Goal: Information Seeking & Learning: Learn about a topic

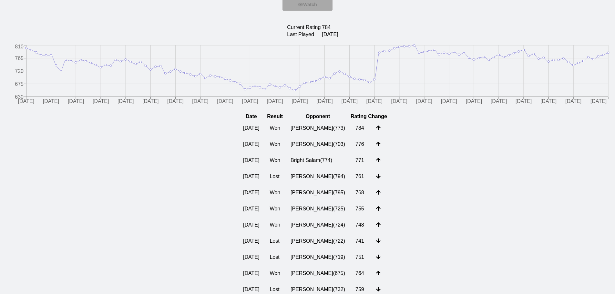
scroll to position [65, 0]
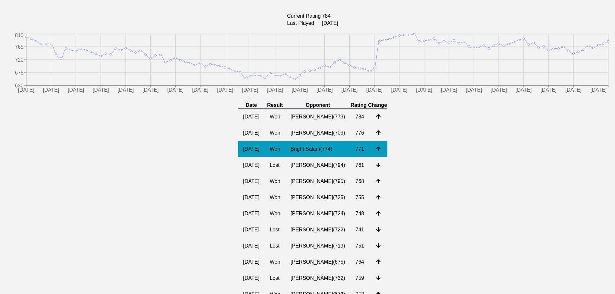
click at [333, 151] on td "Bright Salam ( 774 )" at bounding box center [317, 149] width 65 height 16
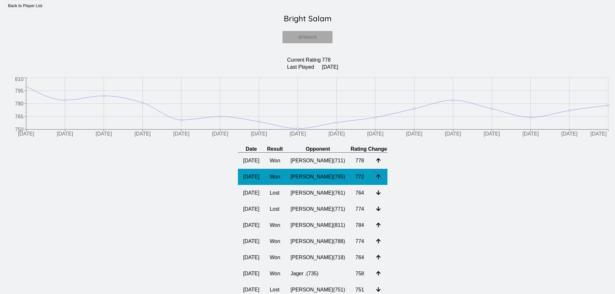
scroll to position [32, 0]
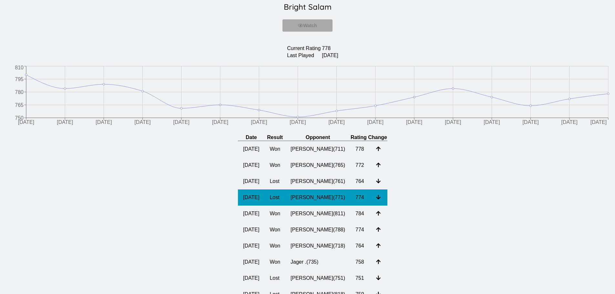
click at [331, 202] on td "[PERSON_NAME] ( 771 )" at bounding box center [317, 197] width 65 height 16
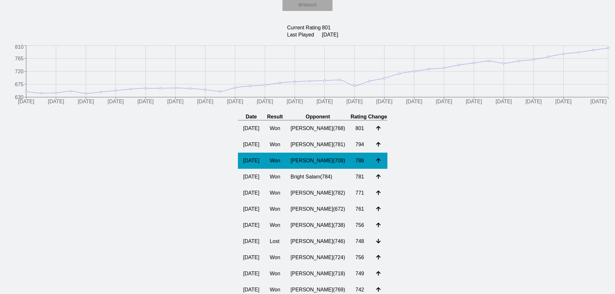
scroll to position [65, 0]
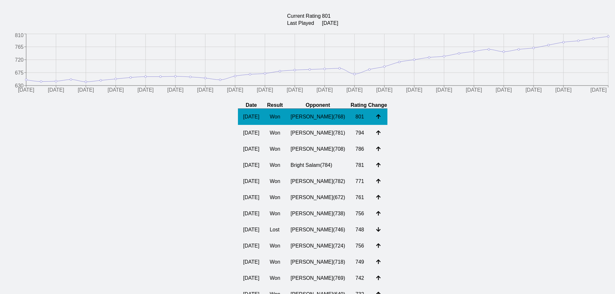
click at [314, 121] on td "[PERSON_NAME] ( 768 )" at bounding box center [317, 117] width 65 height 16
